Goal: Information Seeking & Learning: Learn about a topic

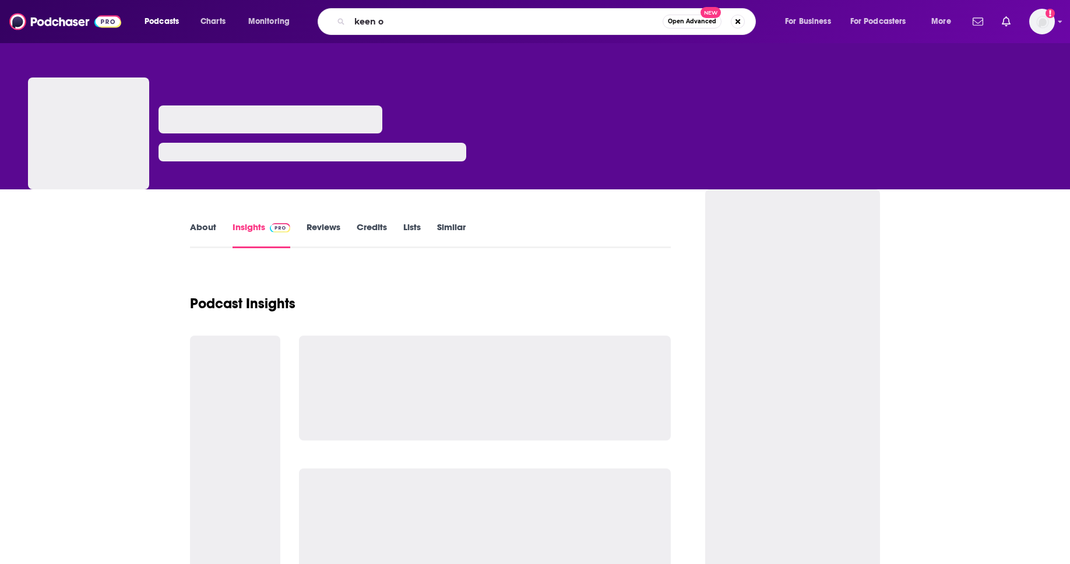
type input "keen on"
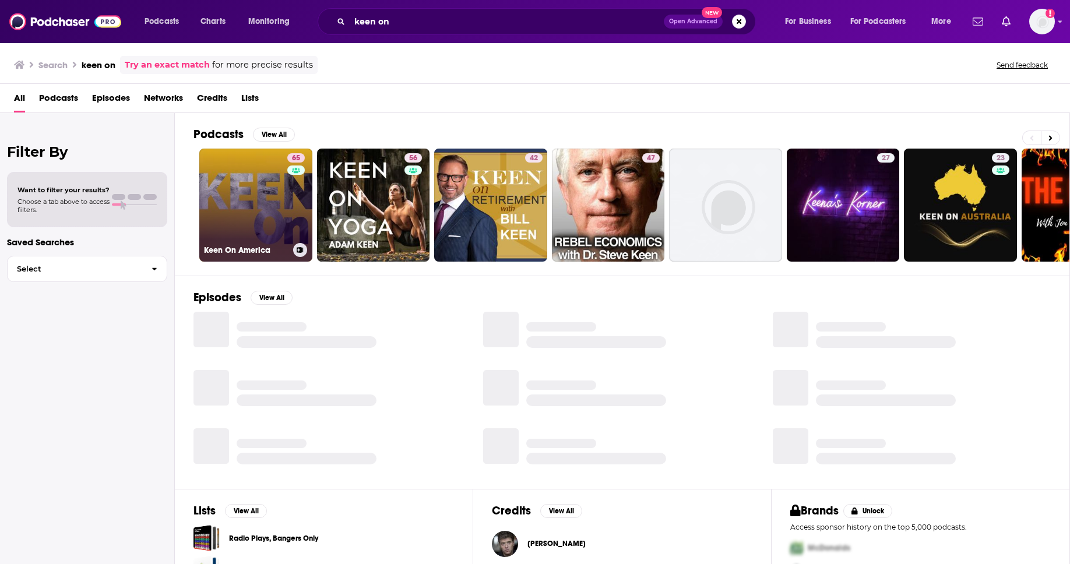
click at [244, 204] on link "65 Keen On America" at bounding box center [255, 205] width 113 height 113
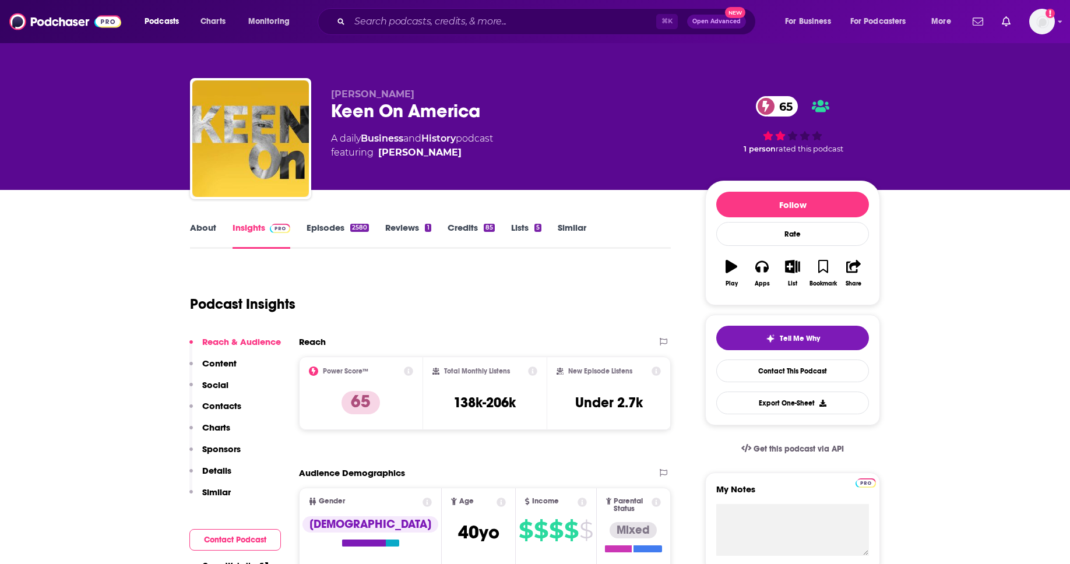
click at [207, 234] on link "About" at bounding box center [203, 235] width 26 height 27
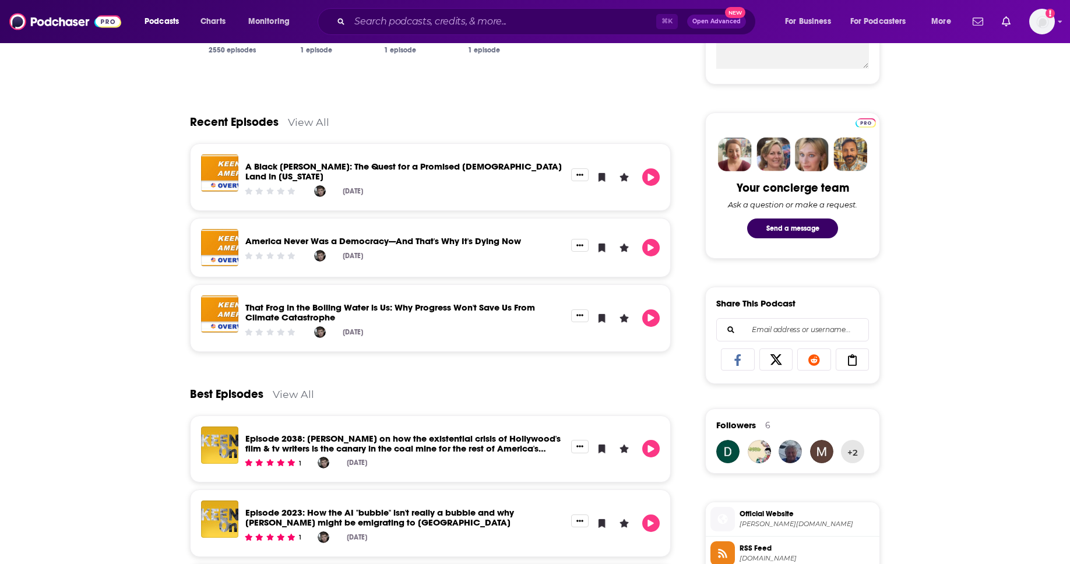
scroll to position [485, 0]
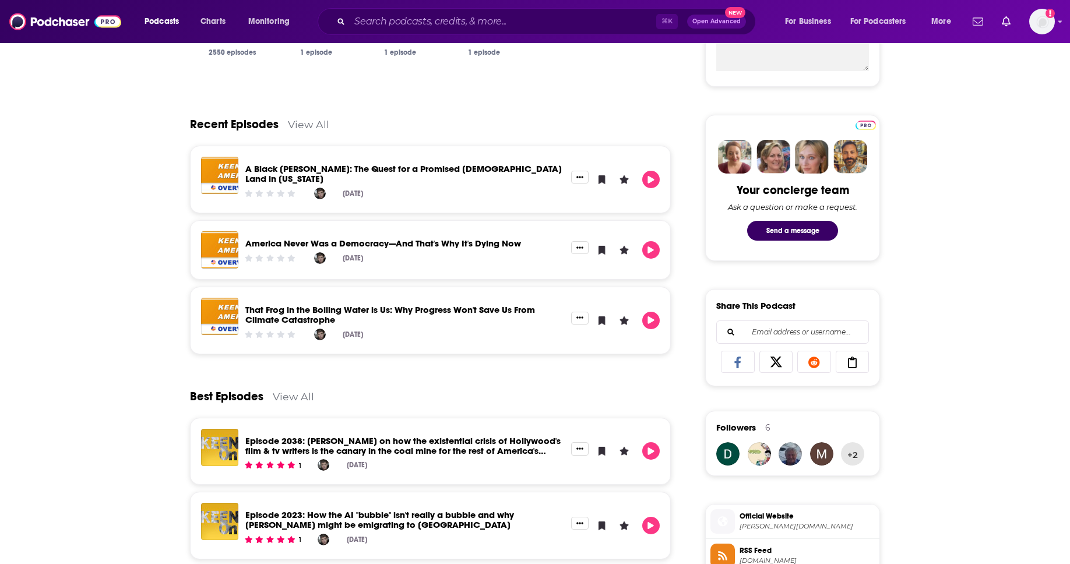
click at [310, 127] on link "View All" at bounding box center [308, 124] width 41 height 12
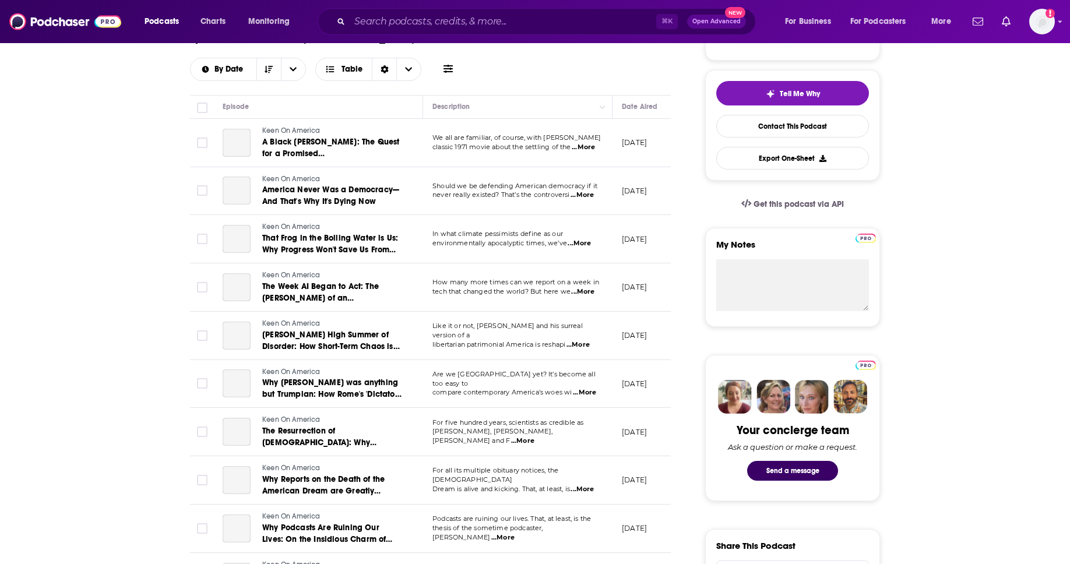
scroll to position [254, 0]
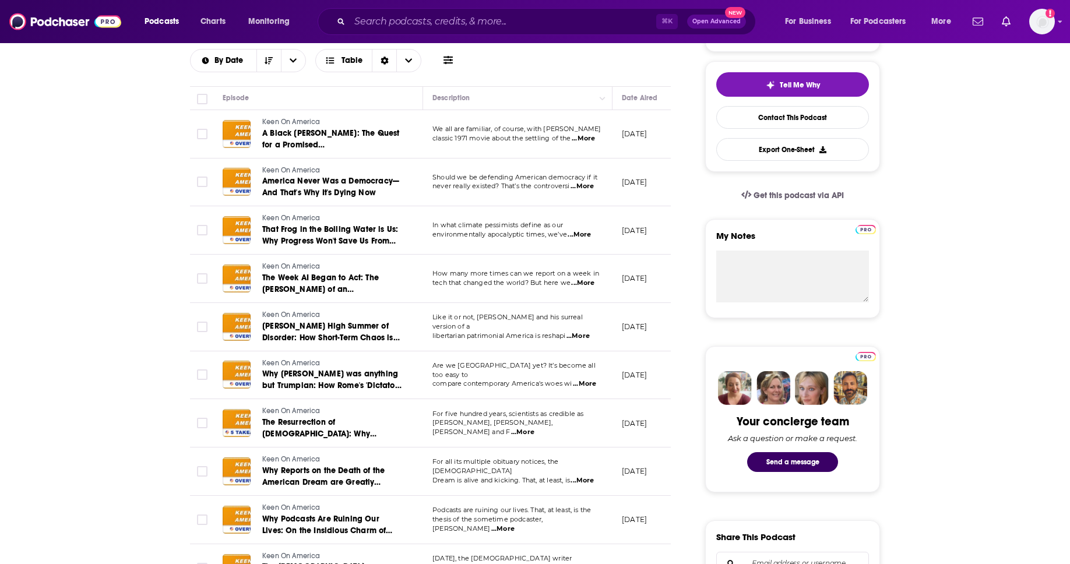
click at [598, 134] on p "classic 1971 movie about the settling of the ...More" at bounding box center [518, 138] width 170 height 9
click at [587, 134] on span "...More" at bounding box center [583, 138] width 23 height 9
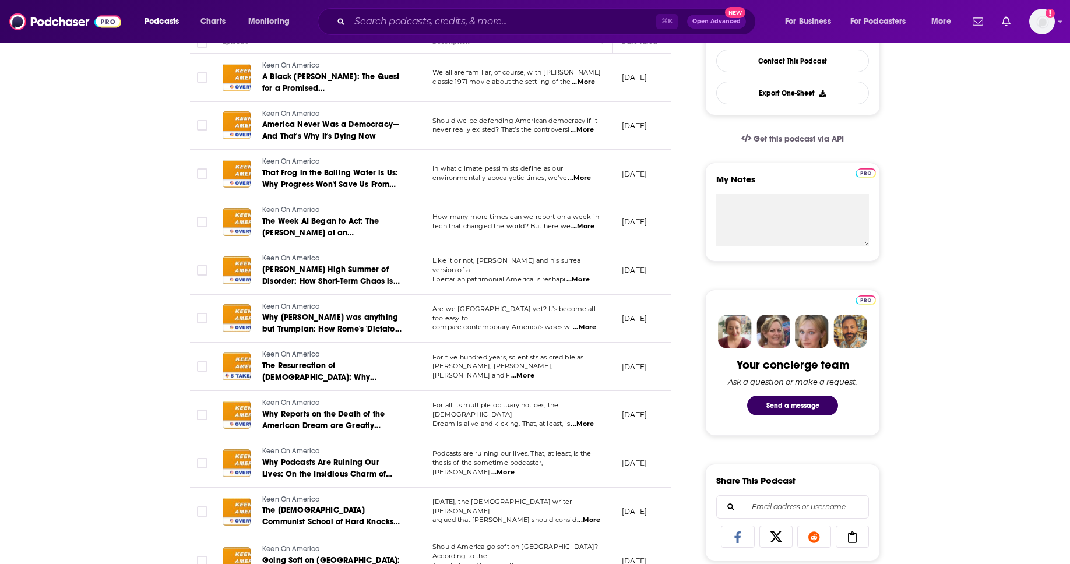
click at [647, 314] on p "[DATE]" at bounding box center [634, 319] width 25 height 10
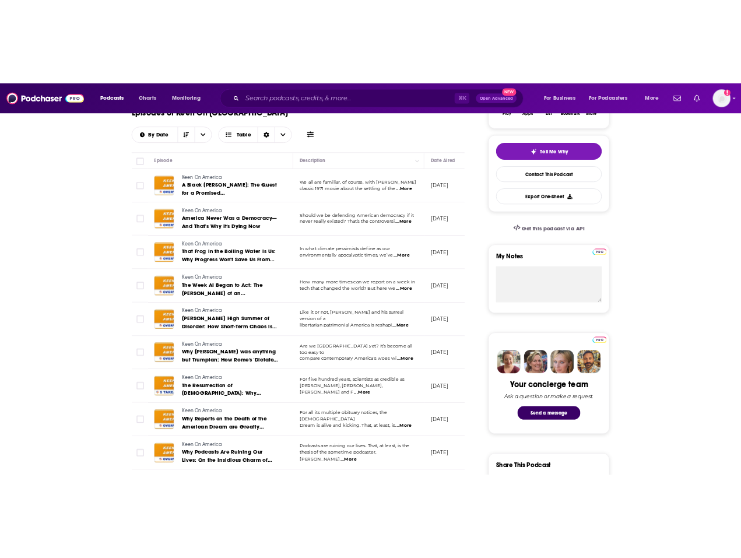
scroll to position [0, 0]
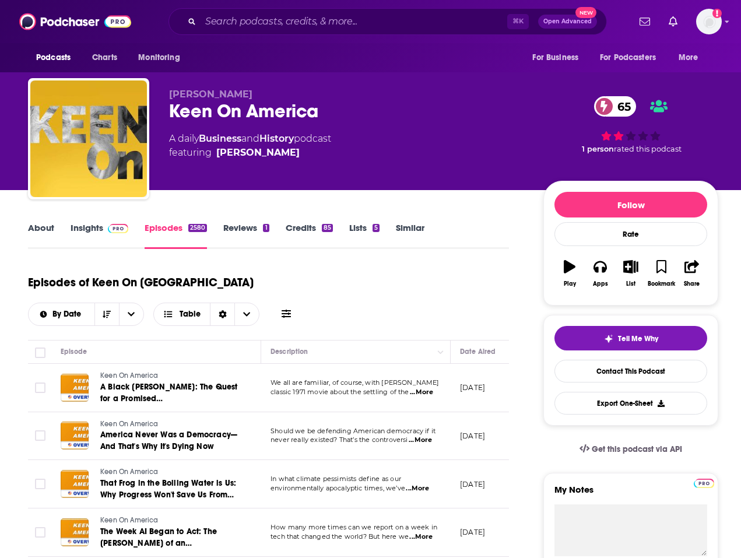
click at [51, 233] on link "About" at bounding box center [41, 235] width 26 height 27
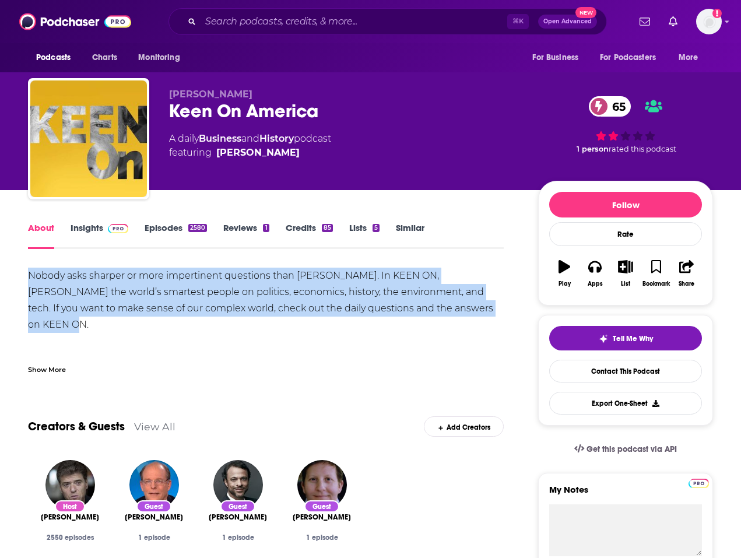
drag, startPoint x: 17, startPoint y: 275, endPoint x: 455, endPoint y: 303, distance: 438.8
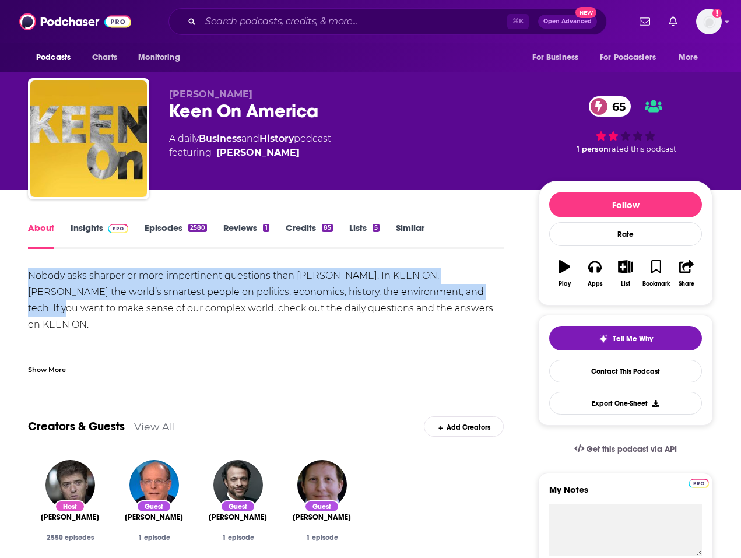
drag, startPoint x: 470, startPoint y: 293, endPoint x: -10, endPoint y: 274, distance: 480.2
click at [0, 274] on html "Podcasts Charts Monitoring ⌘ K Open Advanced New For Business For Podcasters Mo…" at bounding box center [370, 279] width 741 height 558
copy div "Nobody asks sharper or more impertinent questions than [PERSON_NAME]. In KEEN O…"
